Goal: Navigation & Orientation: Find specific page/section

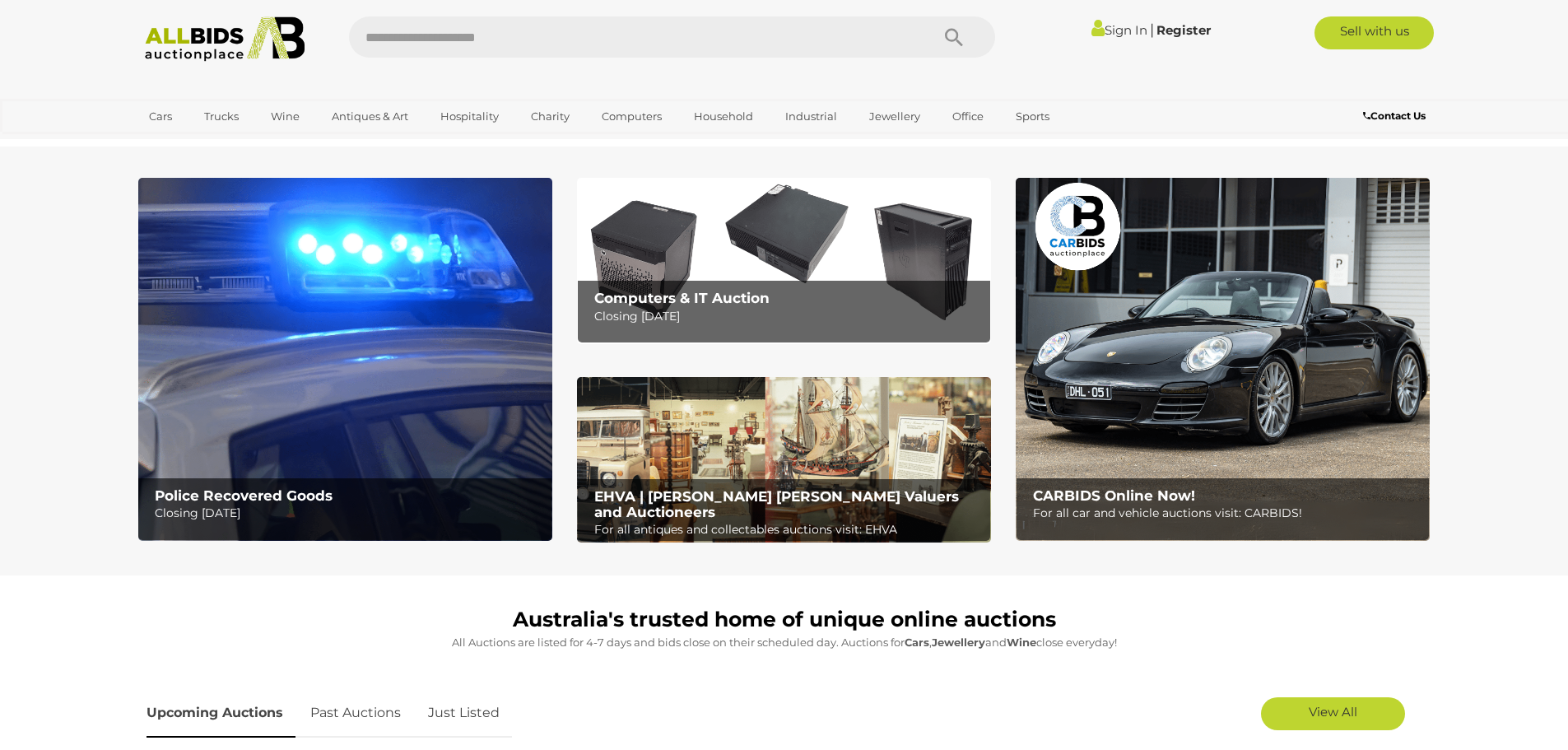
click at [290, 361] on img at bounding box center [345, 360] width 414 height 363
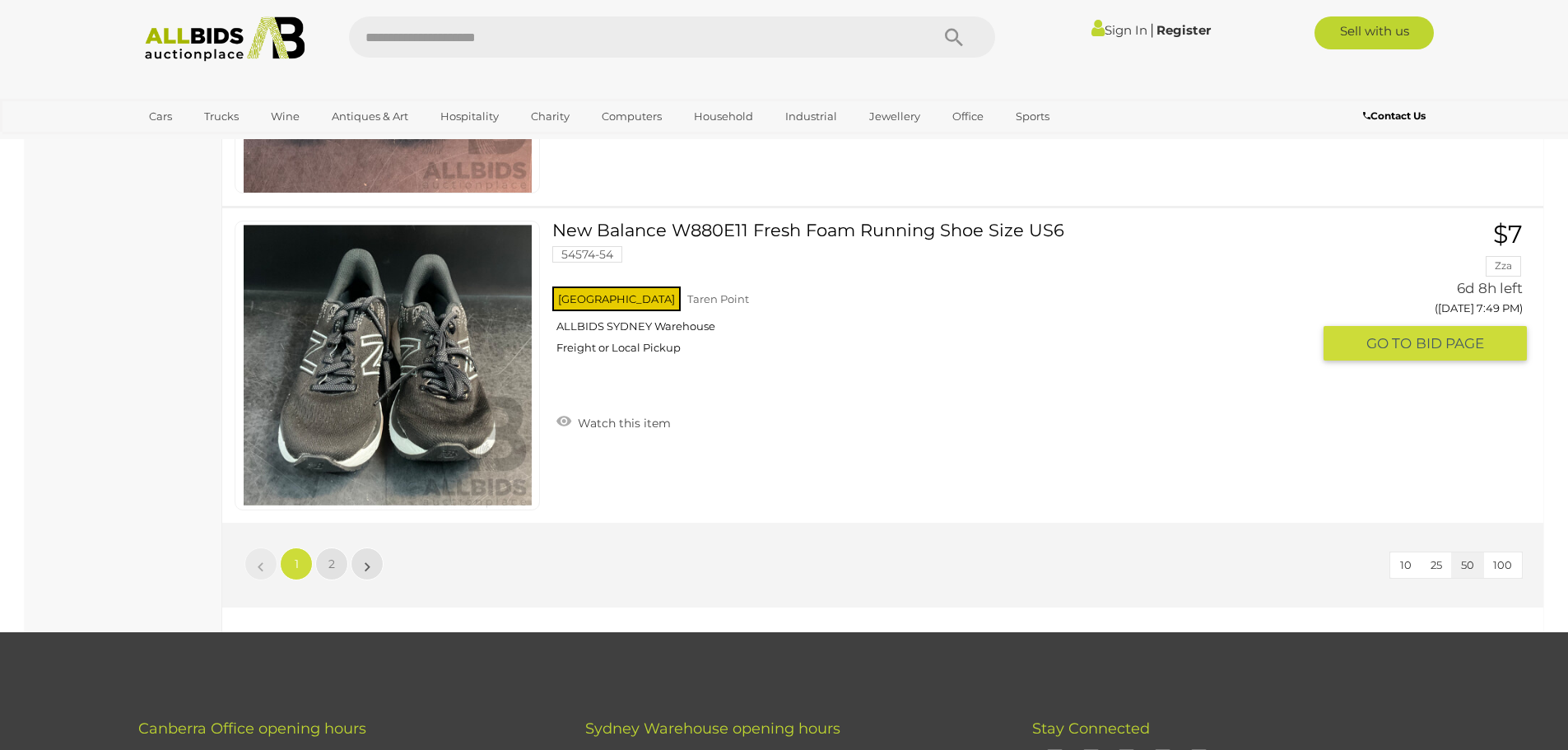
scroll to position [15723, 0]
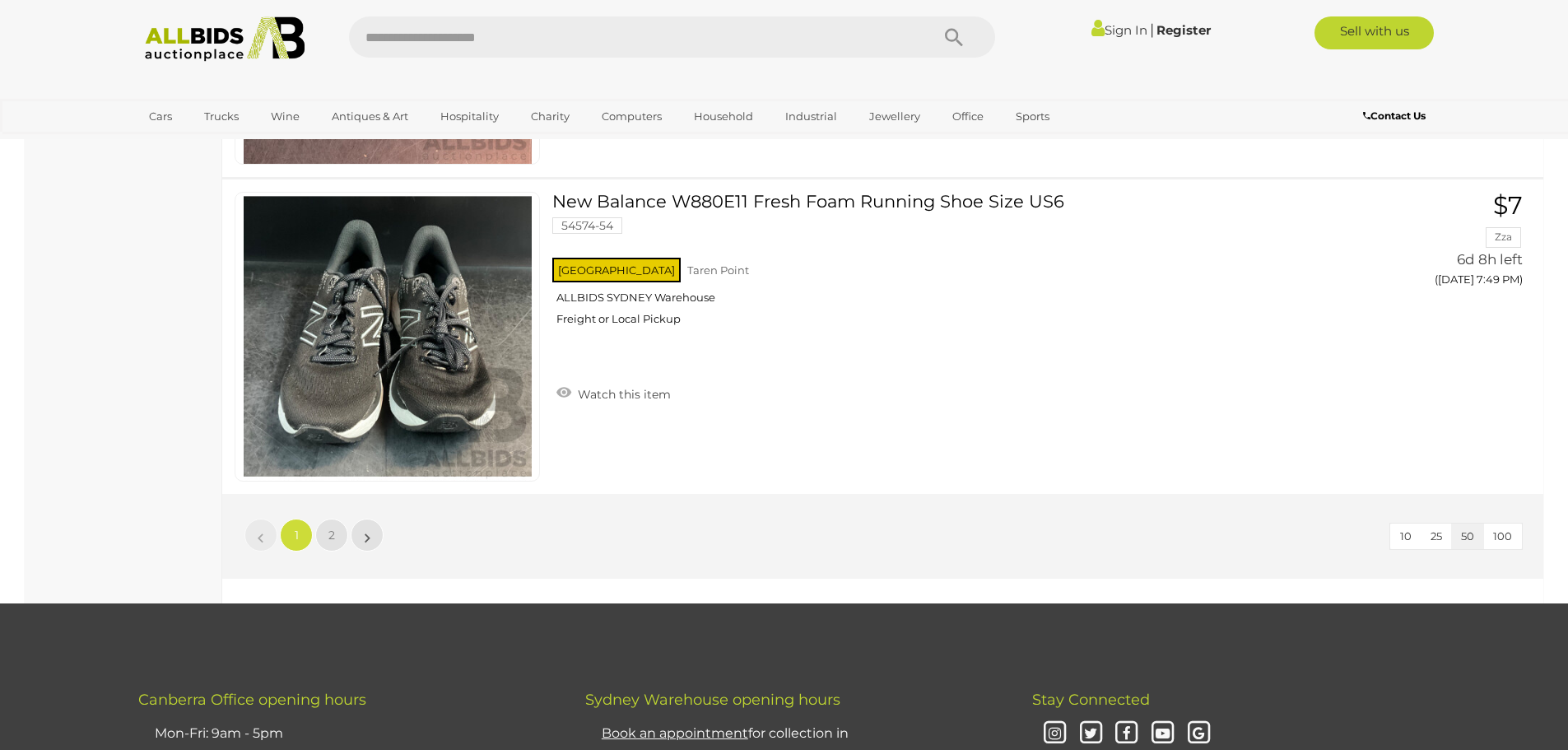
click at [367, 532] on li "»" at bounding box center [367, 535] width 32 height 33
click at [329, 539] on span "2" at bounding box center [331, 535] width 6 height 15
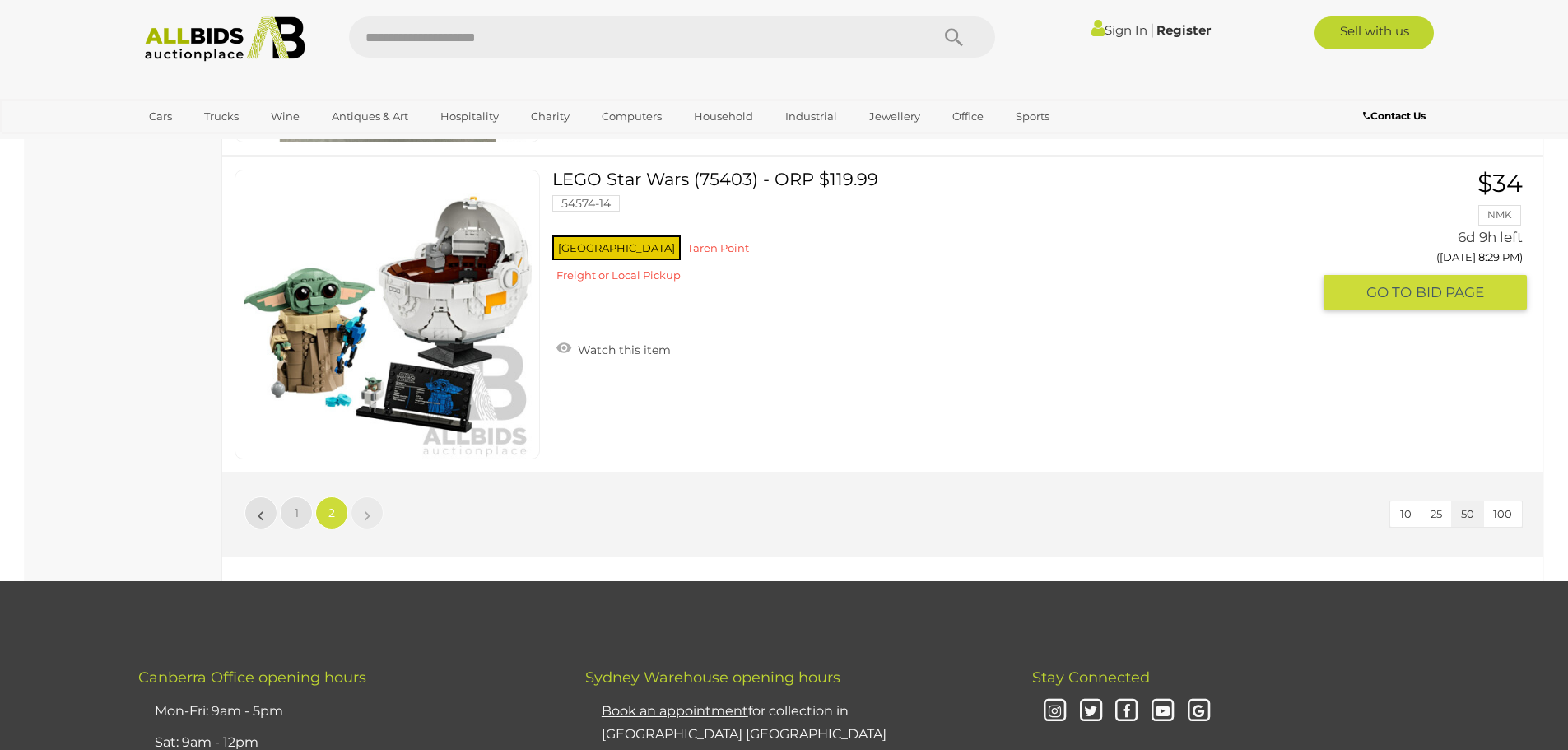
scroll to position [14529, 0]
